Goal: Task Accomplishment & Management: Manage account settings

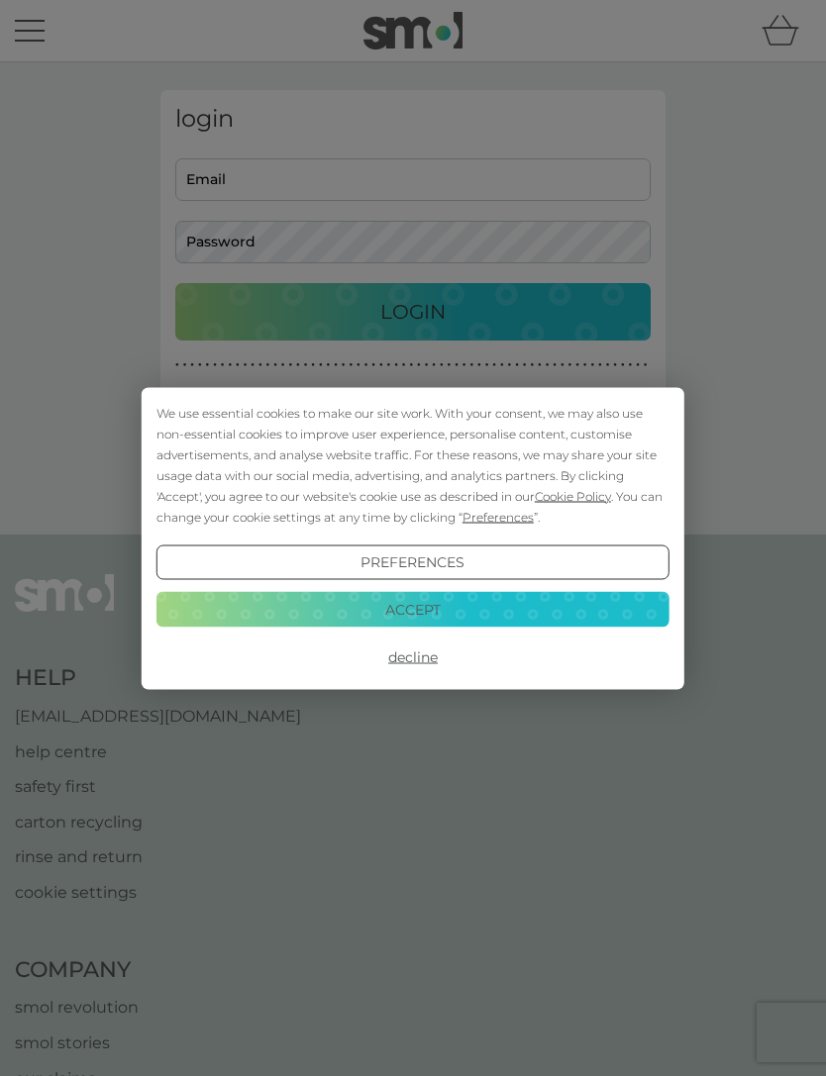
click at [361, 620] on button "Accept" at bounding box center [412, 610] width 513 height 36
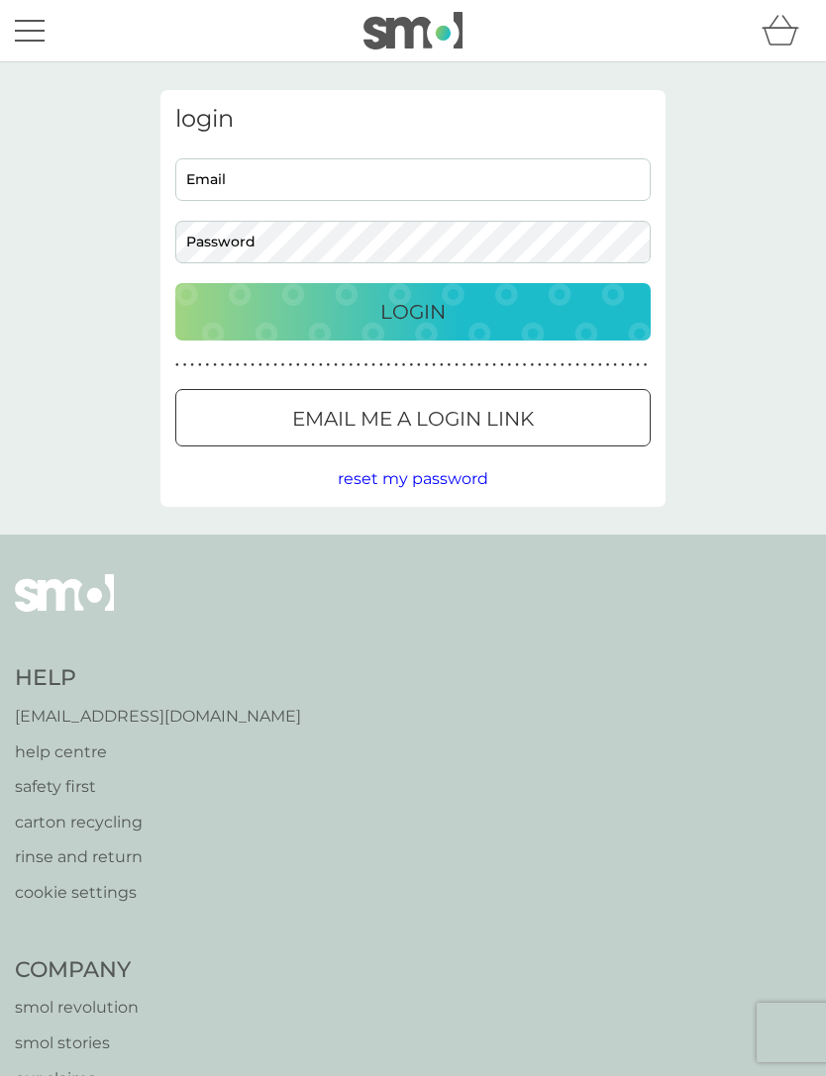
click at [223, 184] on input "Email" at bounding box center [412, 179] width 475 height 43
type input "[EMAIL_ADDRESS][DOMAIN_NAME]"
click at [413, 311] on button "Login" at bounding box center [412, 311] width 475 height 57
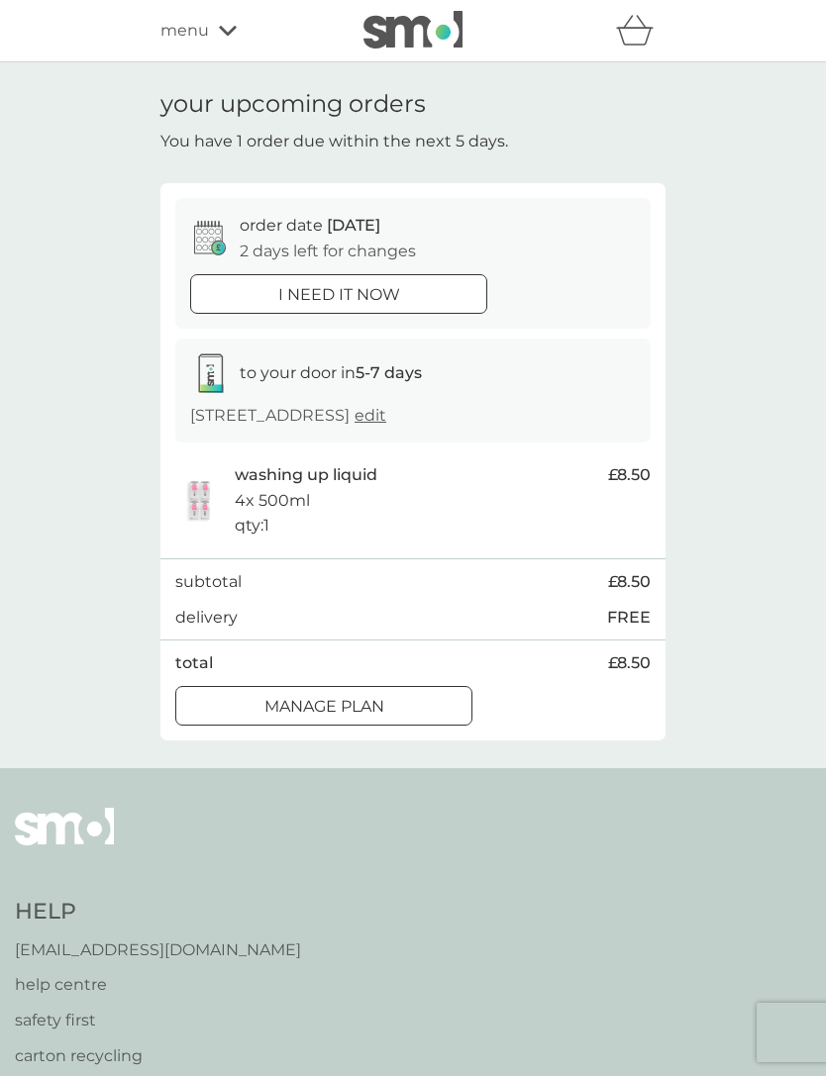
click at [319, 717] on div at bounding box center [323, 706] width 71 height 21
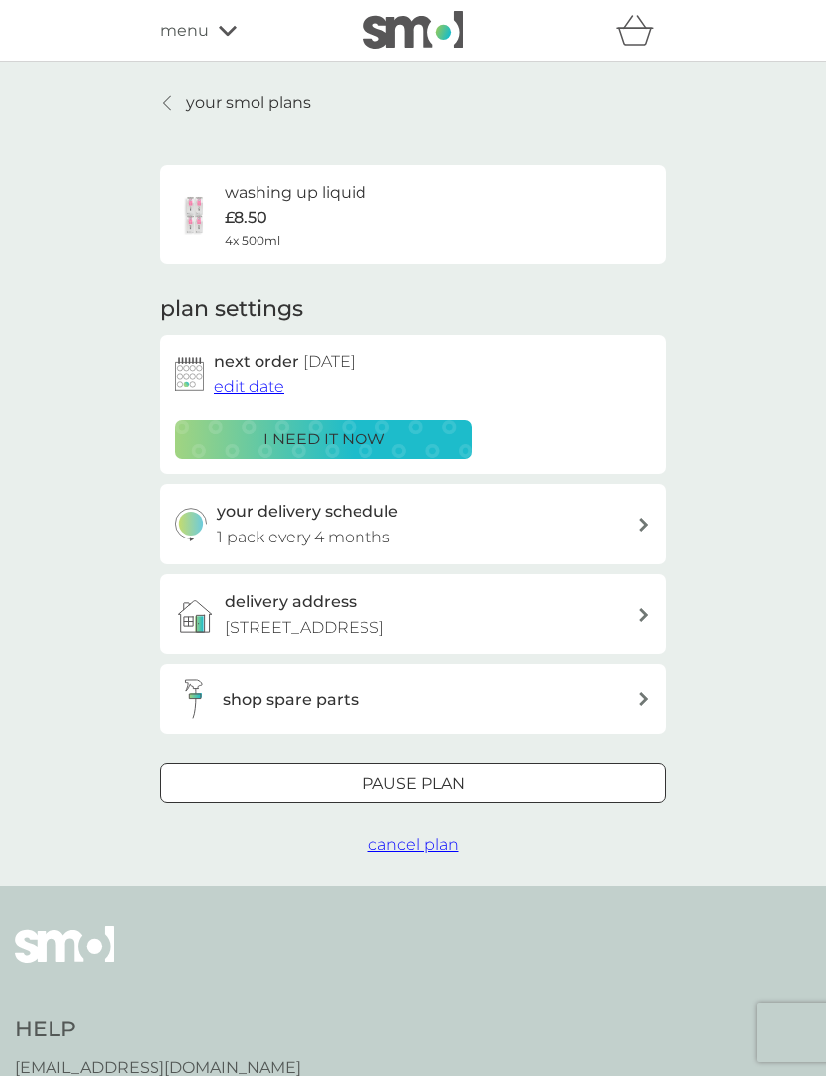
click at [637, 511] on div "your delivery schedule 1 pack every 4 months" at bounding box center [412, 524] width 505 height 80
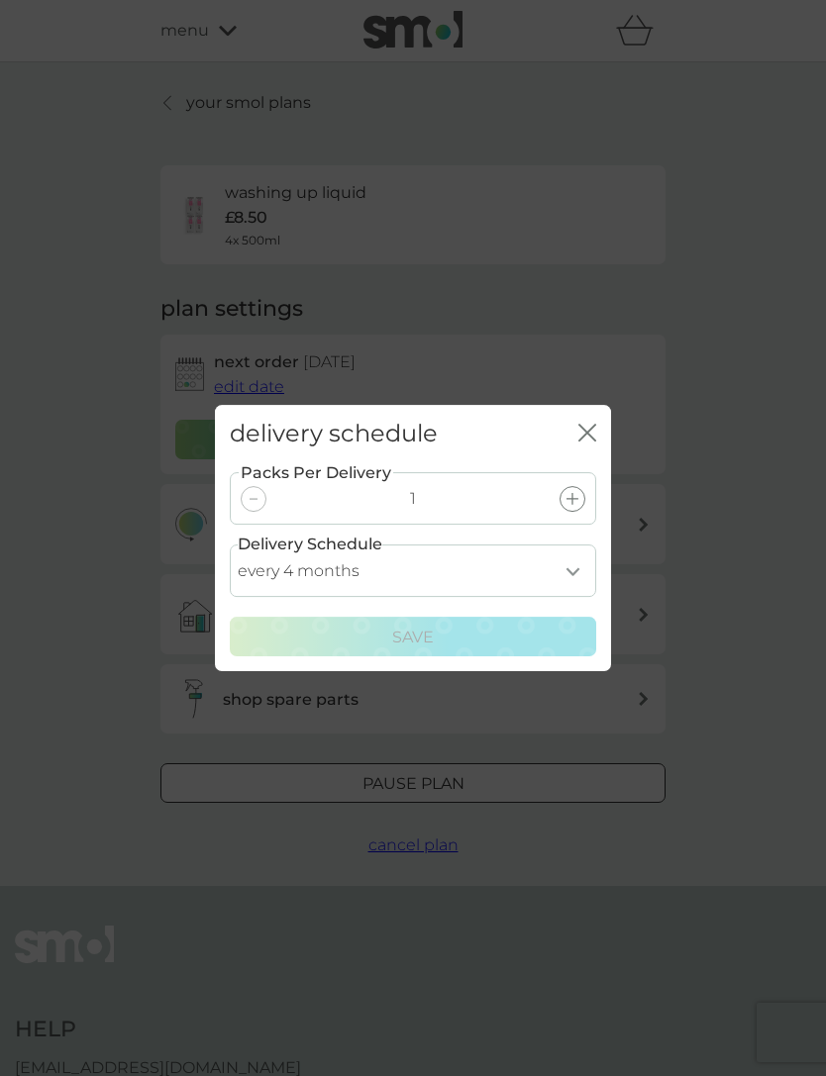
click at [559, 561] on select "every 1 month every 2 months every 3 months every 4 months every 5 months every…" at bounding box center [413, 570] width 366 height 52
select select "6"
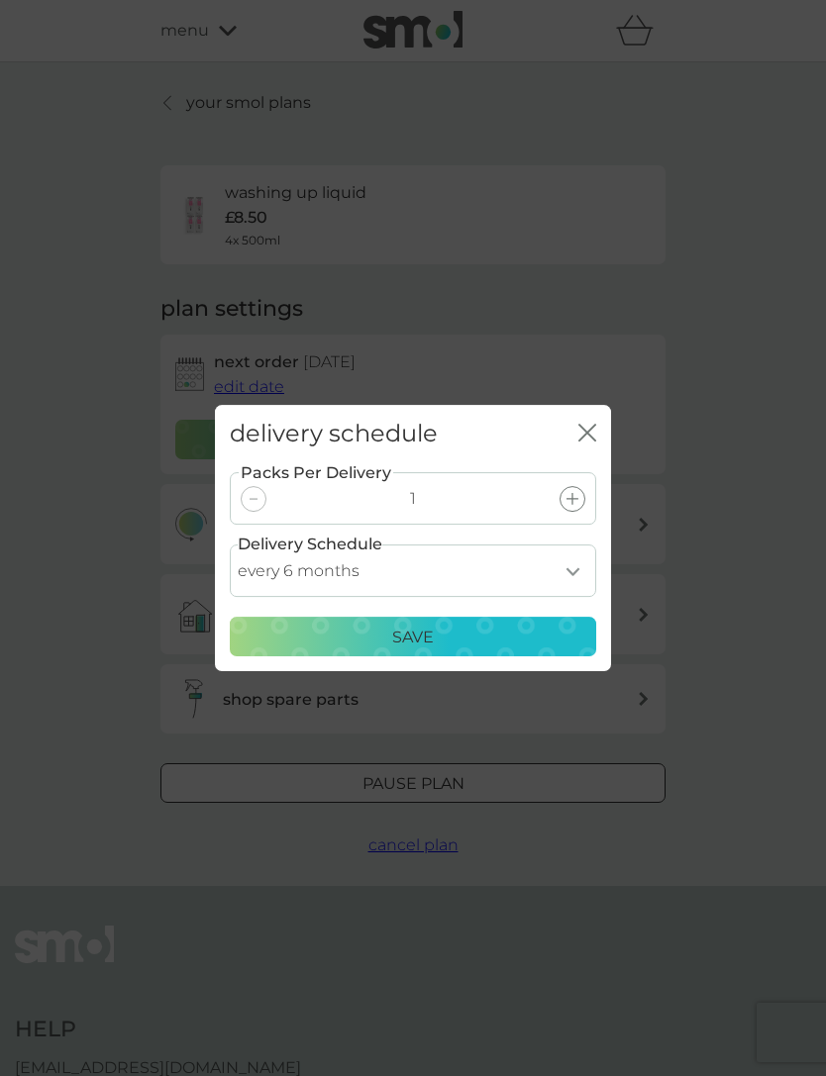
click at [360, 633] on div "Save" at bounding box center [413, 638] width 341 height 26
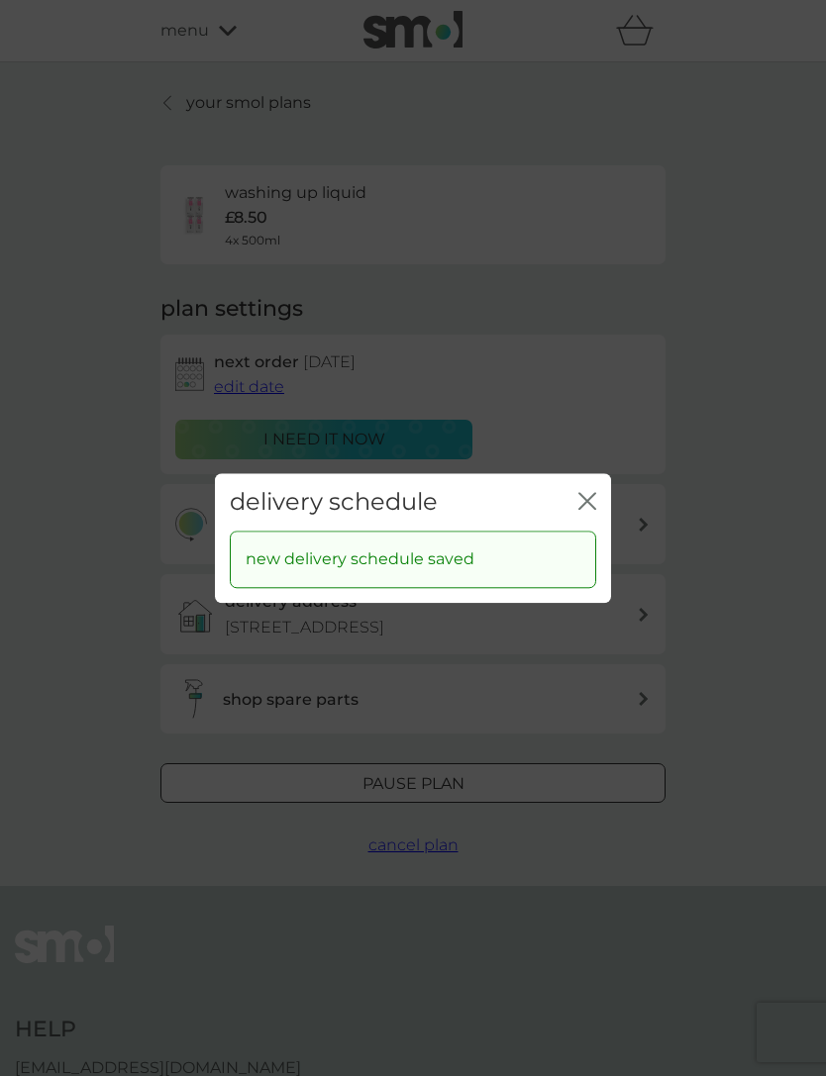
click at [581, 494] on icon "close" at bounding box center [587, 501] width 18 height 18
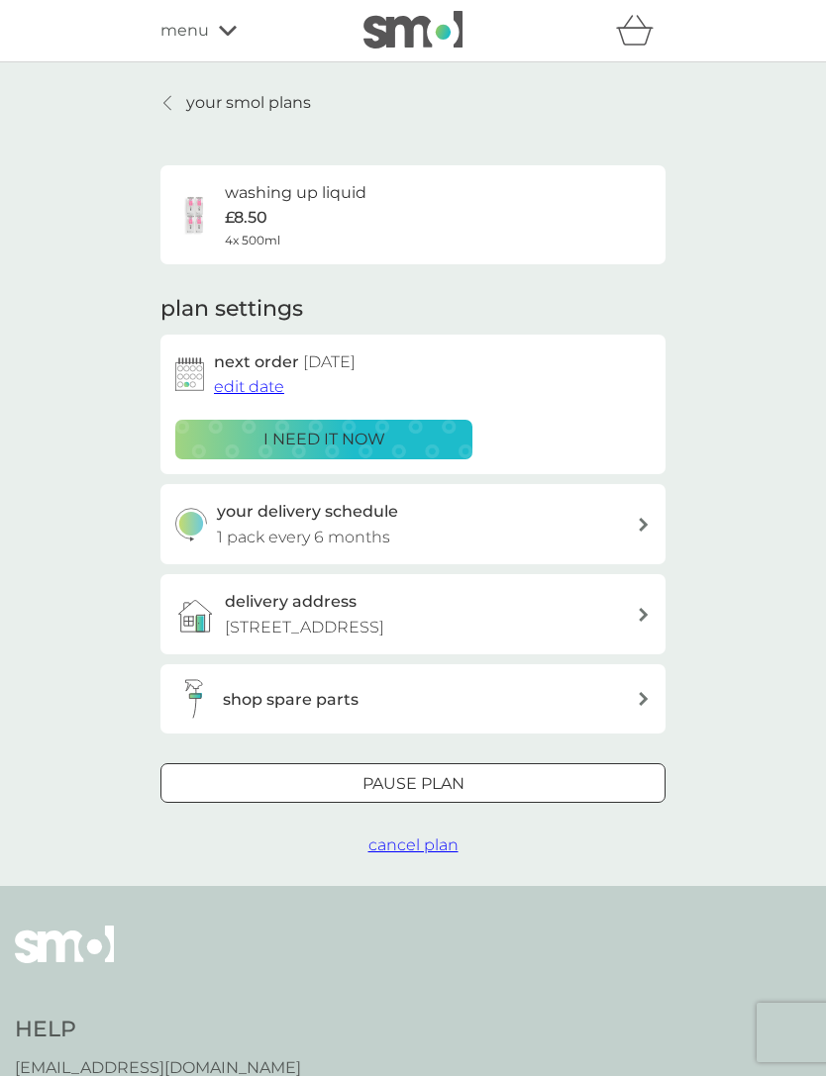
click at [240, 386] on span "edit date" at bounding box center [249, 386] width 70 height 19
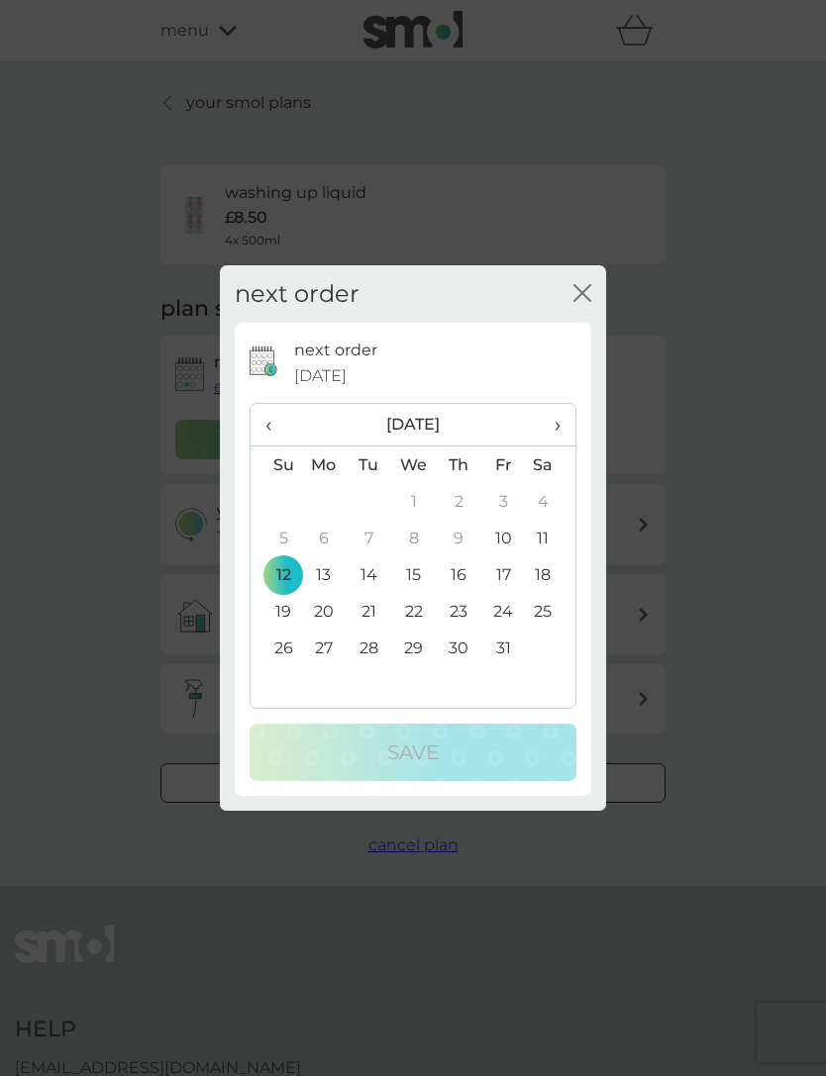
click at [557, 427] on span "›" at bounding box center [550, 425] width 20 height 42
click at [546, 415] on span "›" at bounding box center [550, 425] width 20 height 42
click at [566, 426] on th "›" at bounding box center [550, 425] width 49 height 43
click at [333, 543] on td "5" at bounding box center [324, 538] width 46 height 37
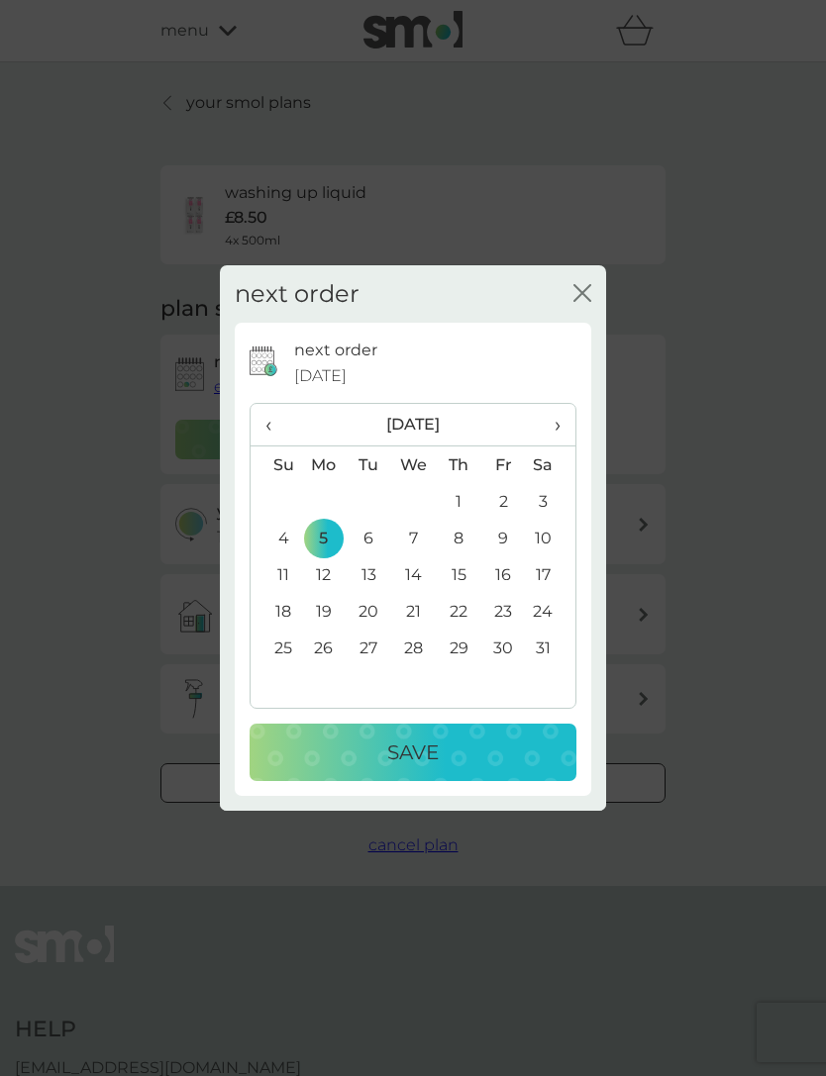
click at [405, 757] on p "Save" at bounding box center [412, 752] width 51 height 32
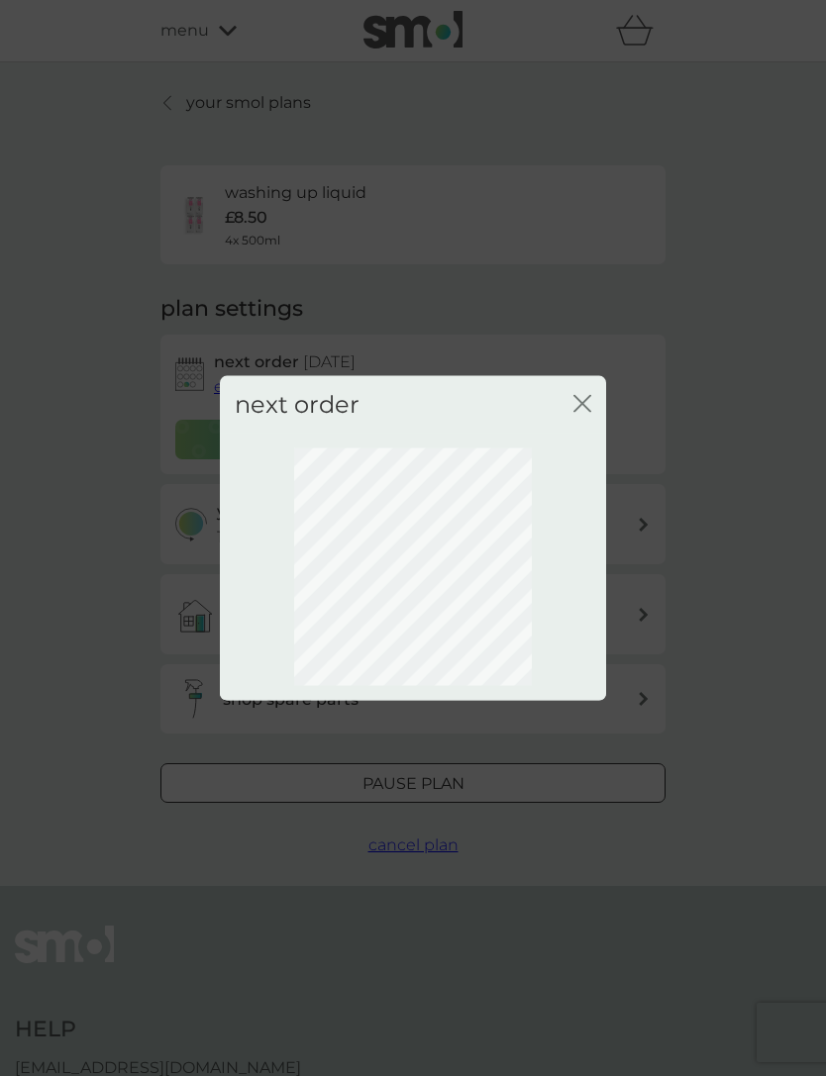
click at [581, 395] on icon "close" at bounding box center [582, 403] width 18 height 18
click at [581, 410] on icon "close" at bounding box center [582, 403] width 18 height 18
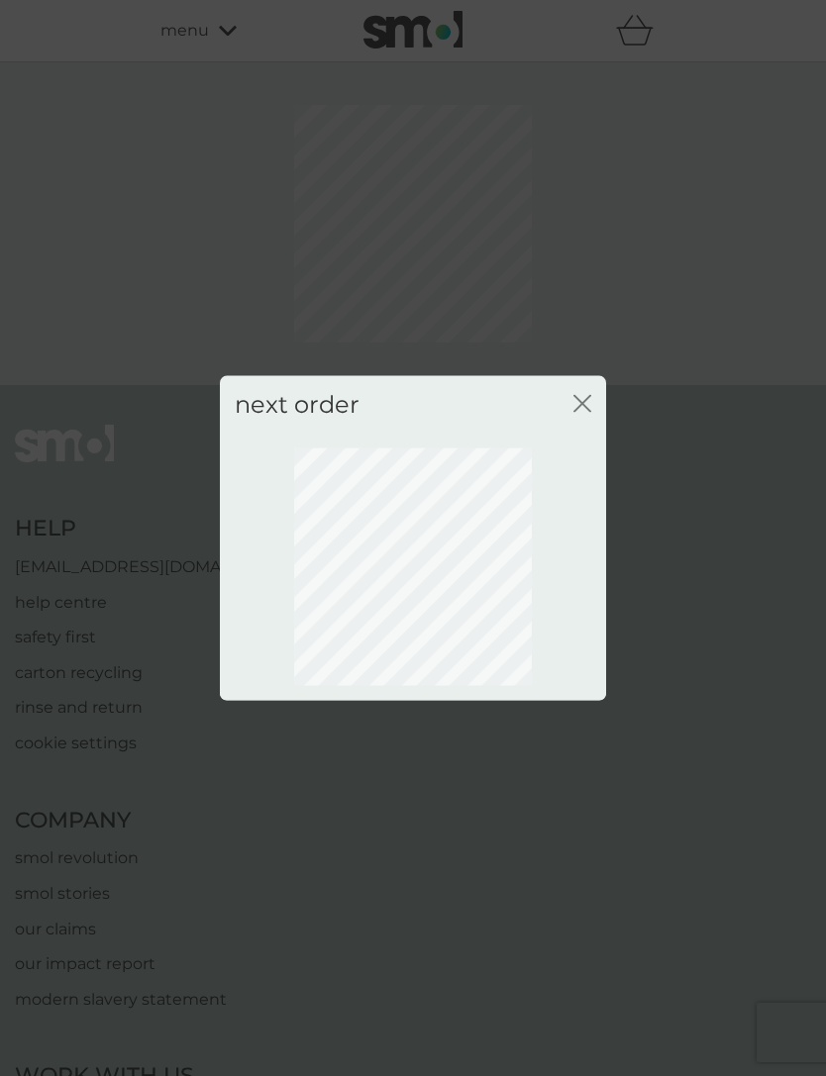
click at [575, 406] on icon "close" at bounding box center [582, 403] width 18 height 18
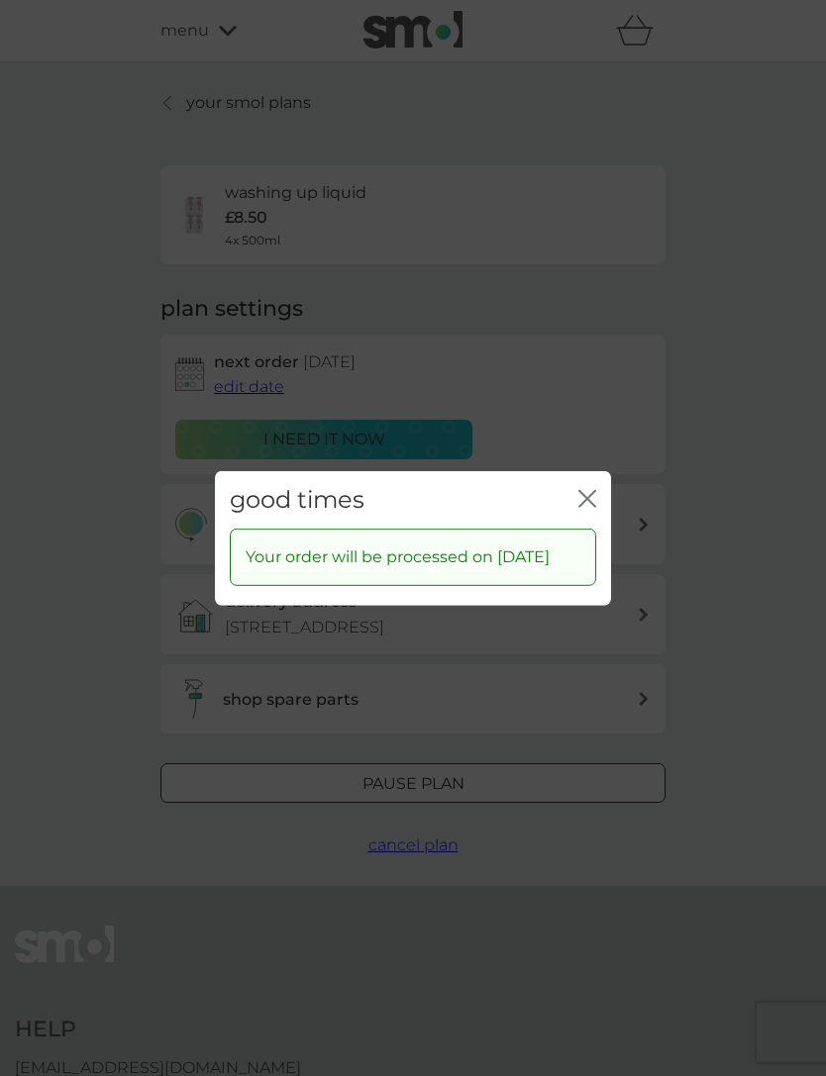
click at [588, 489] on icon "close" at bounding box center [587, 498] width 18 height 18
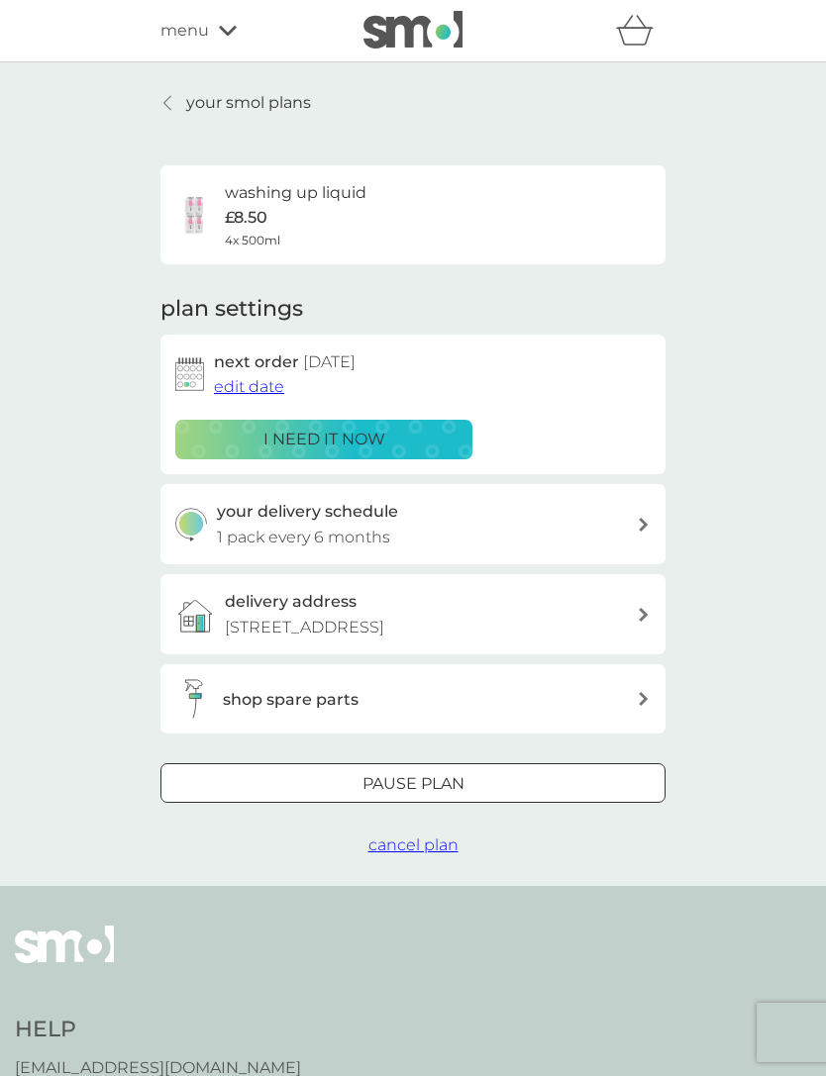
click at [191, 39] on span "menu" at bounding box center [184, 31] width 49 height 26
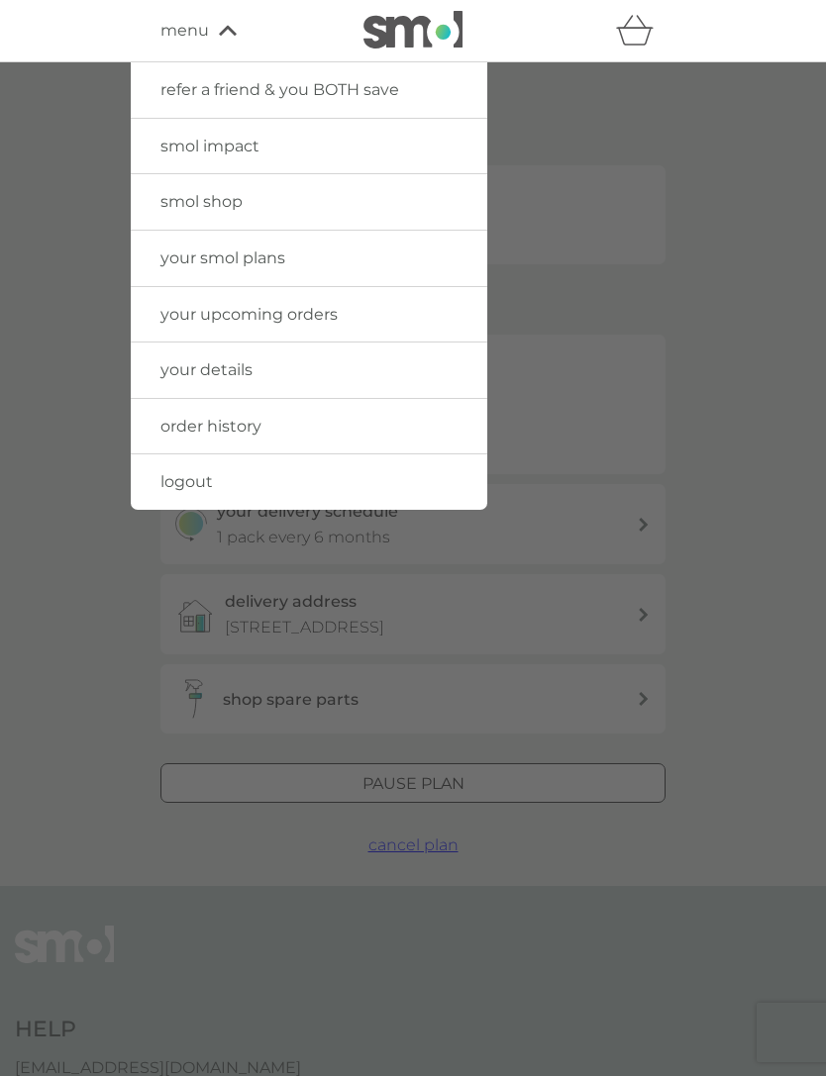
click at [187, 481] on span "logout" at bounding box center [186, 481] width 52 height 19
